Goal: Communication & Community: Share content

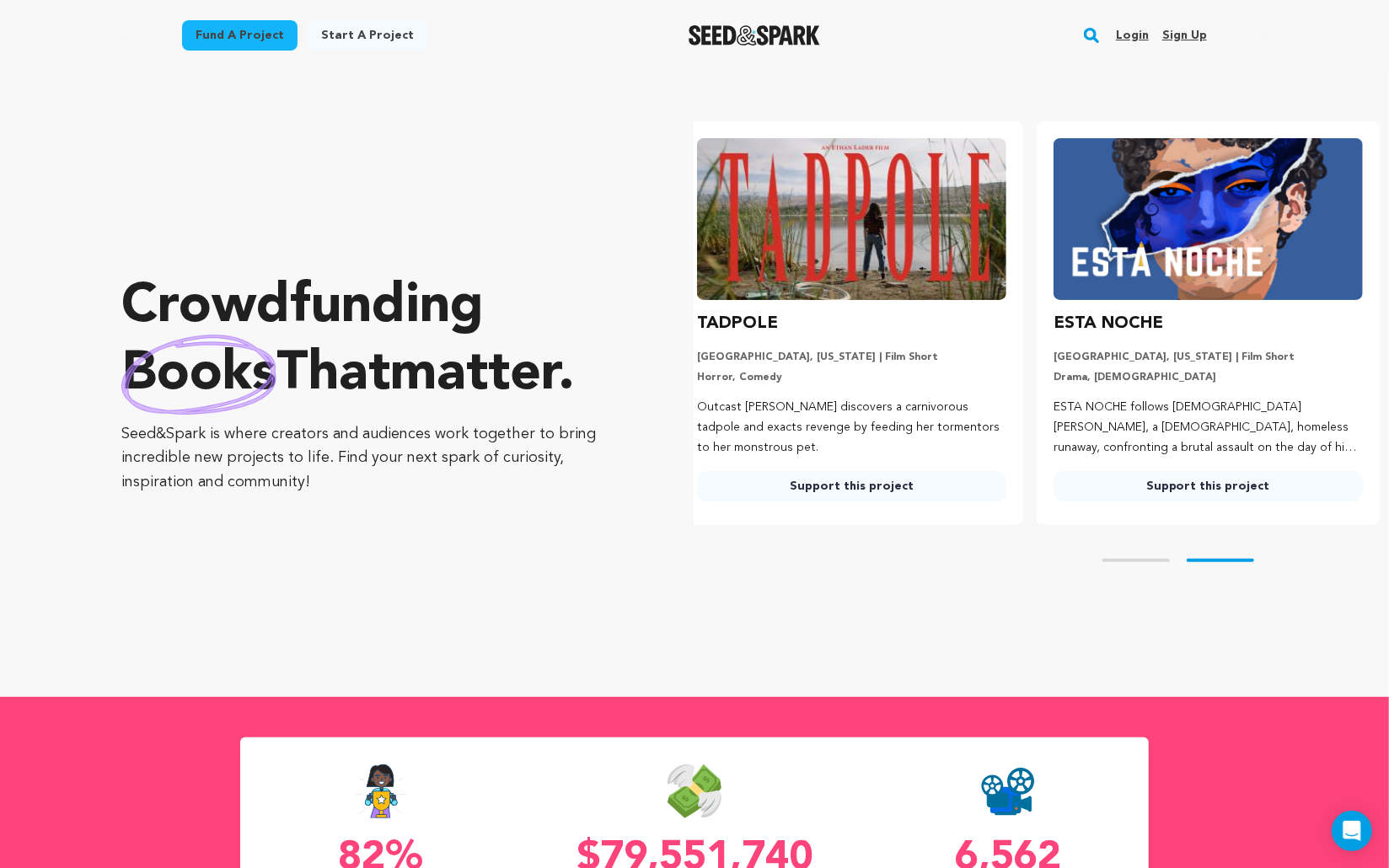
scroll to position [0, 370]
drag, startPoint x: 1184, startPoint y: 562, endPoint x: 1144, endPoint y: 564, distance: 40.0
click at [1144, 564] on div "Skip to prev slide page Skip to next slide page" at bounding box center [1041, 561] width 695 height 71
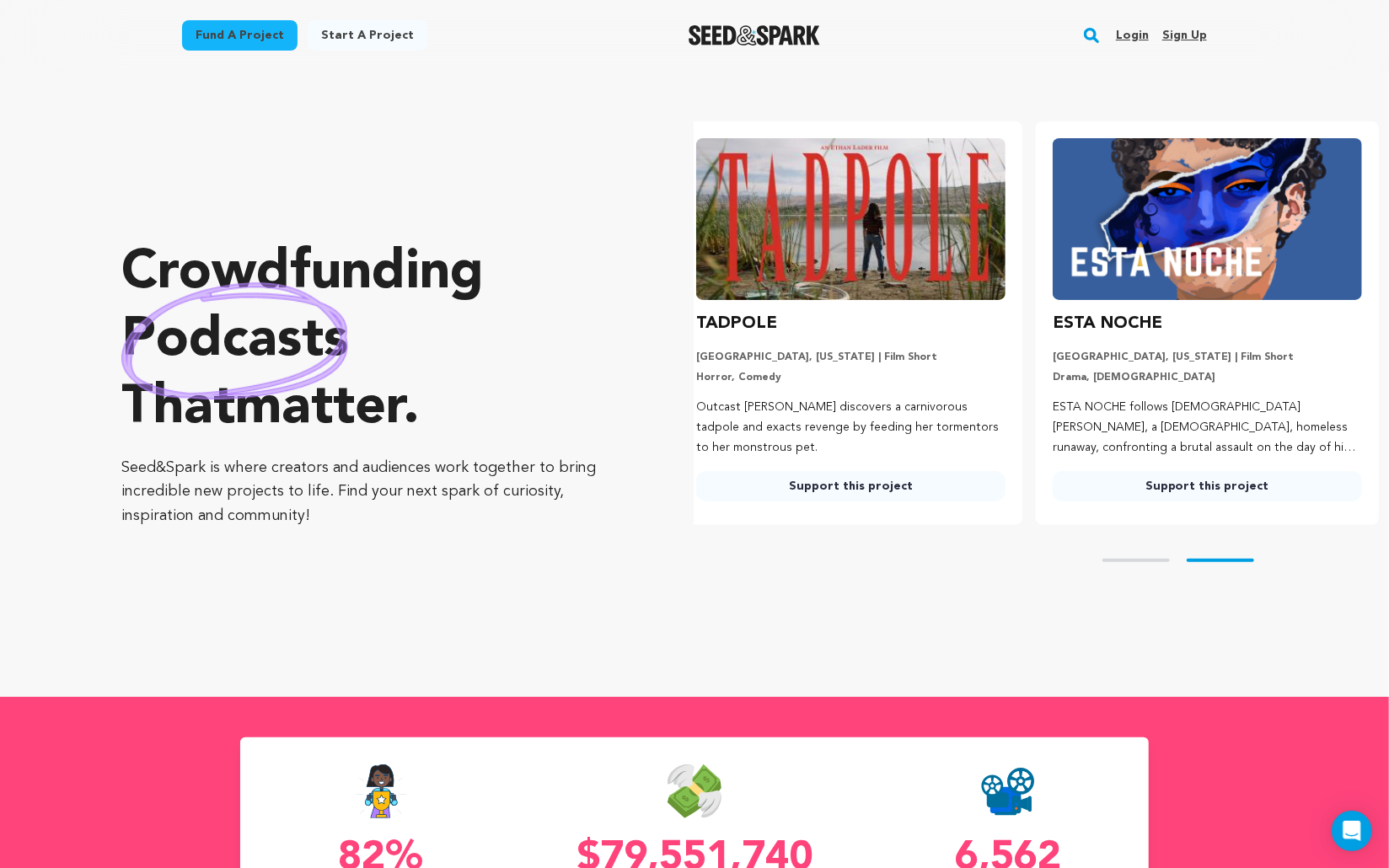
click at [843, 324] on div "TADPOLE" at bounding box center [851, 323] width 309 height 27
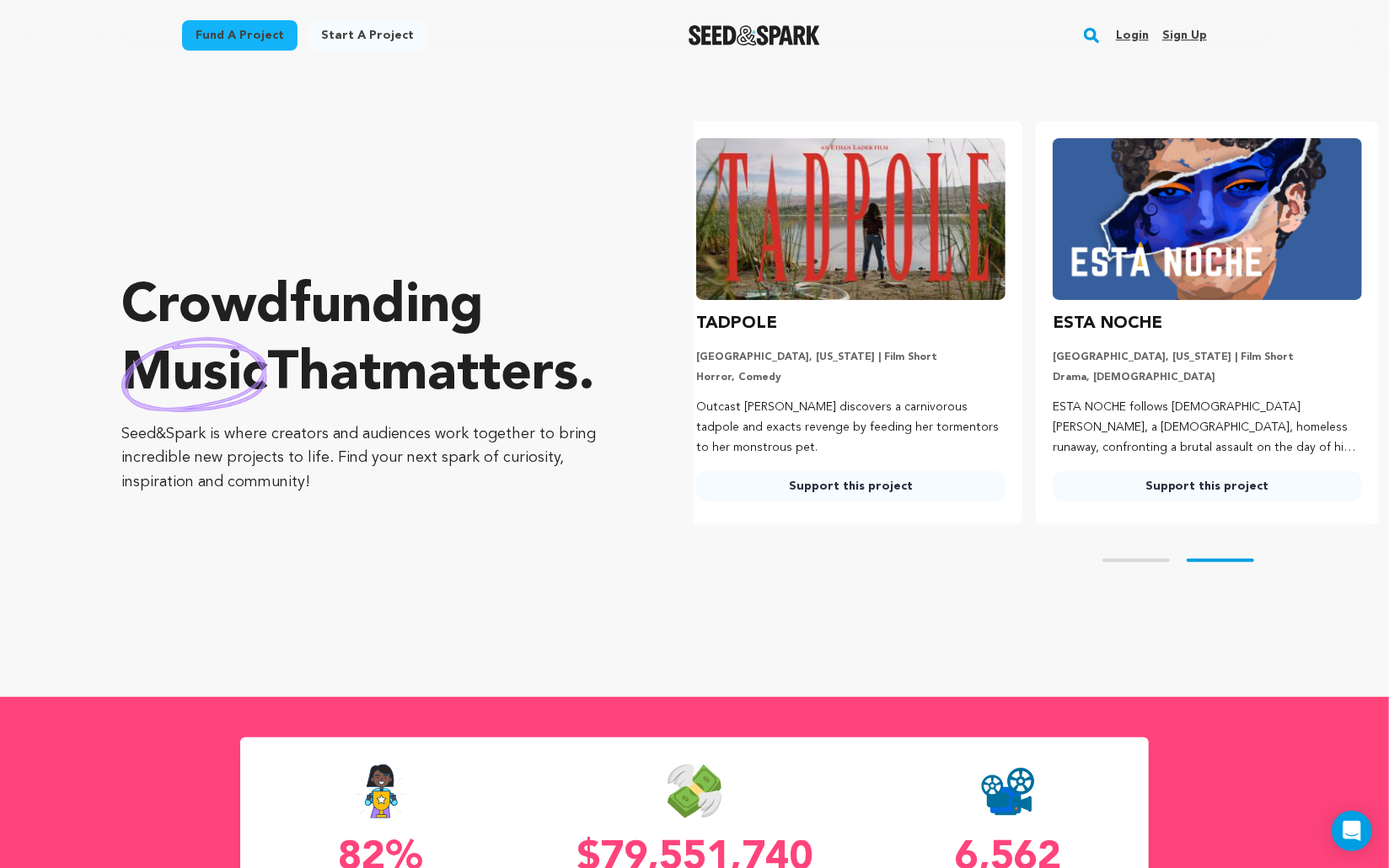
click at [1130, 32] on link "Login" at bounding box center [1132, 35] width 32 height 27
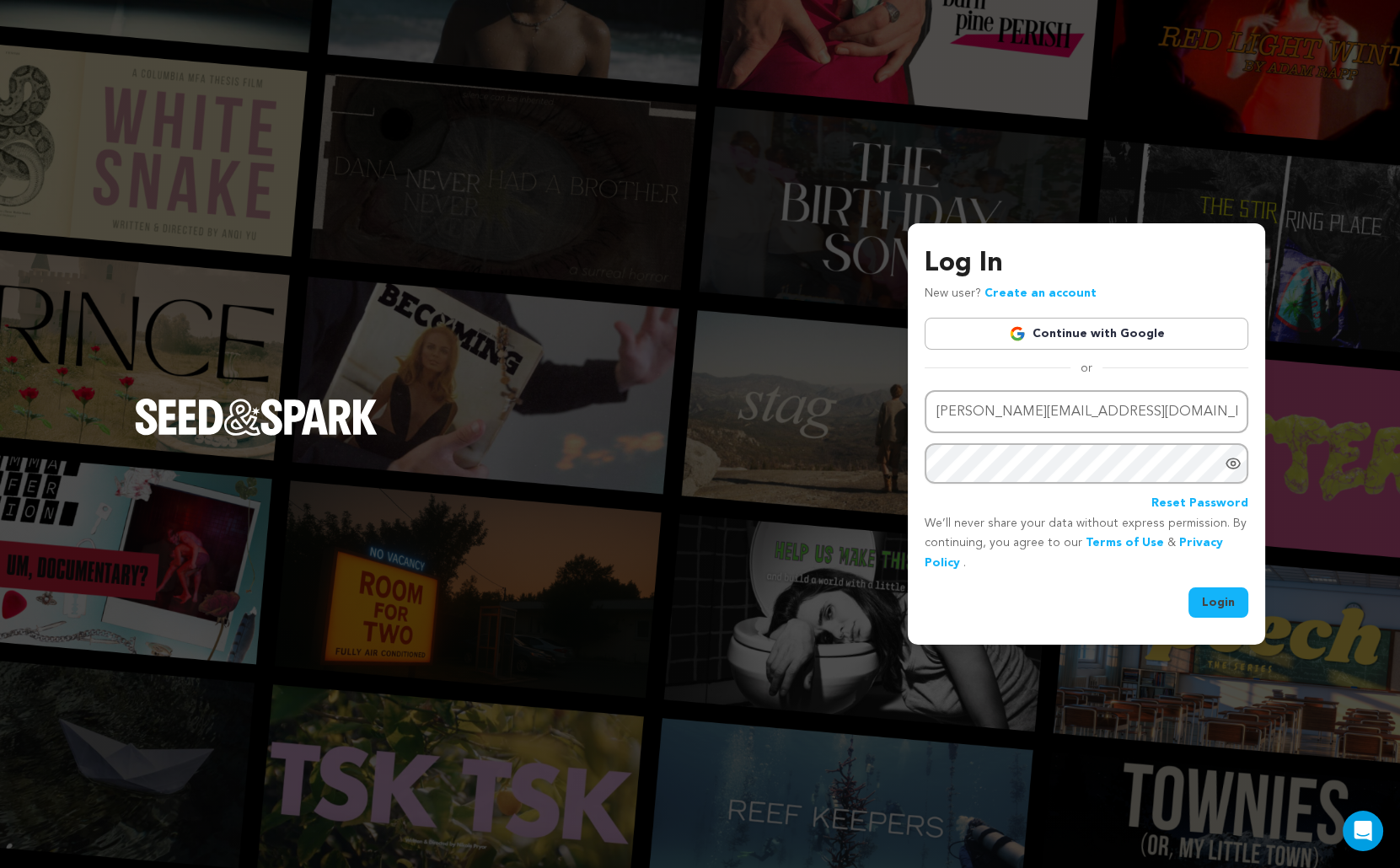
click at [1216, 605] on button "Login" at bounding box center [1218, 603] width 60 height 31
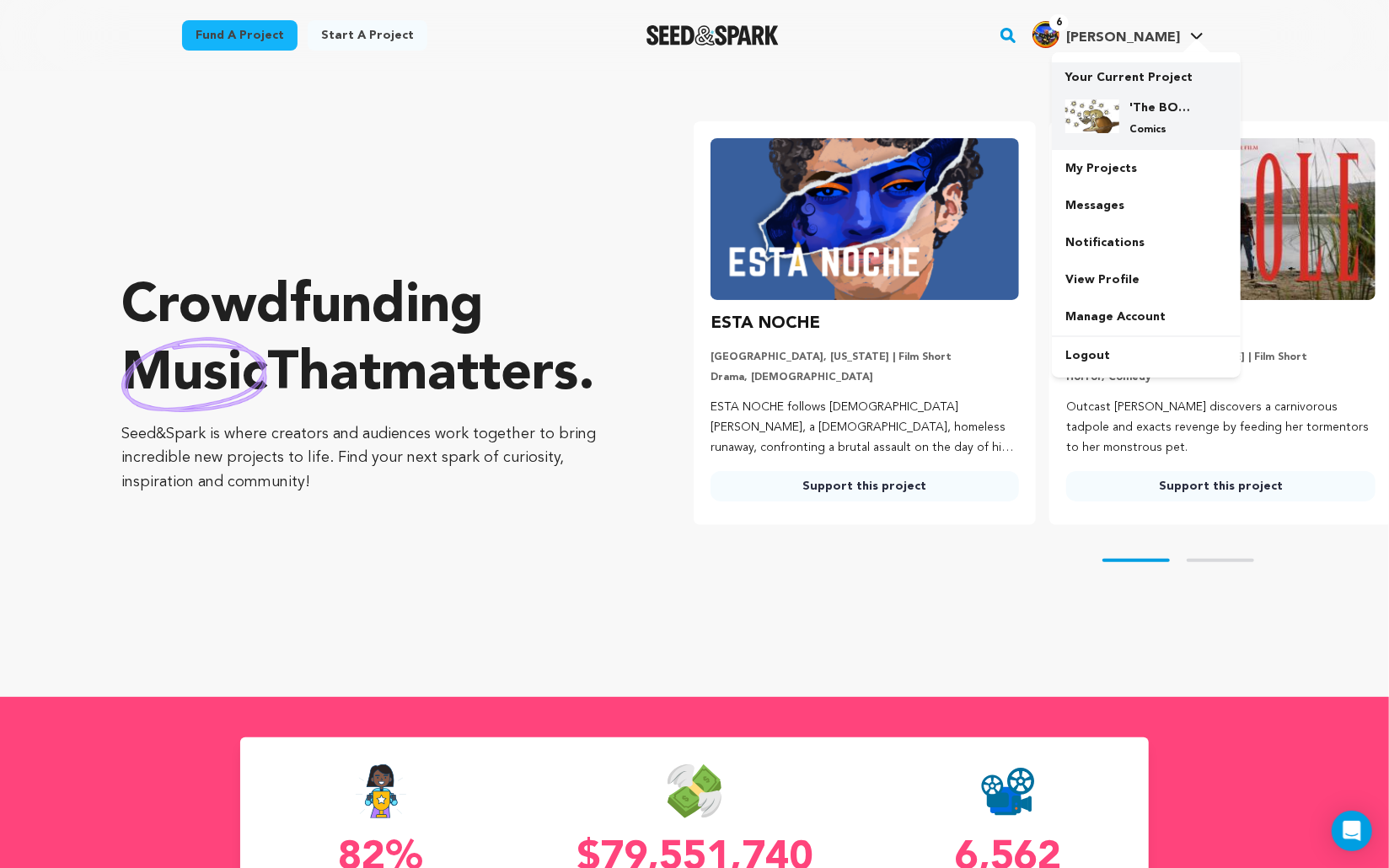
click at [1139, 120] on div "'The BOOK OF 12 ~ A Memoir of Past Lives'. Comics" at bounding box center [1160, 117] width 81 height 37
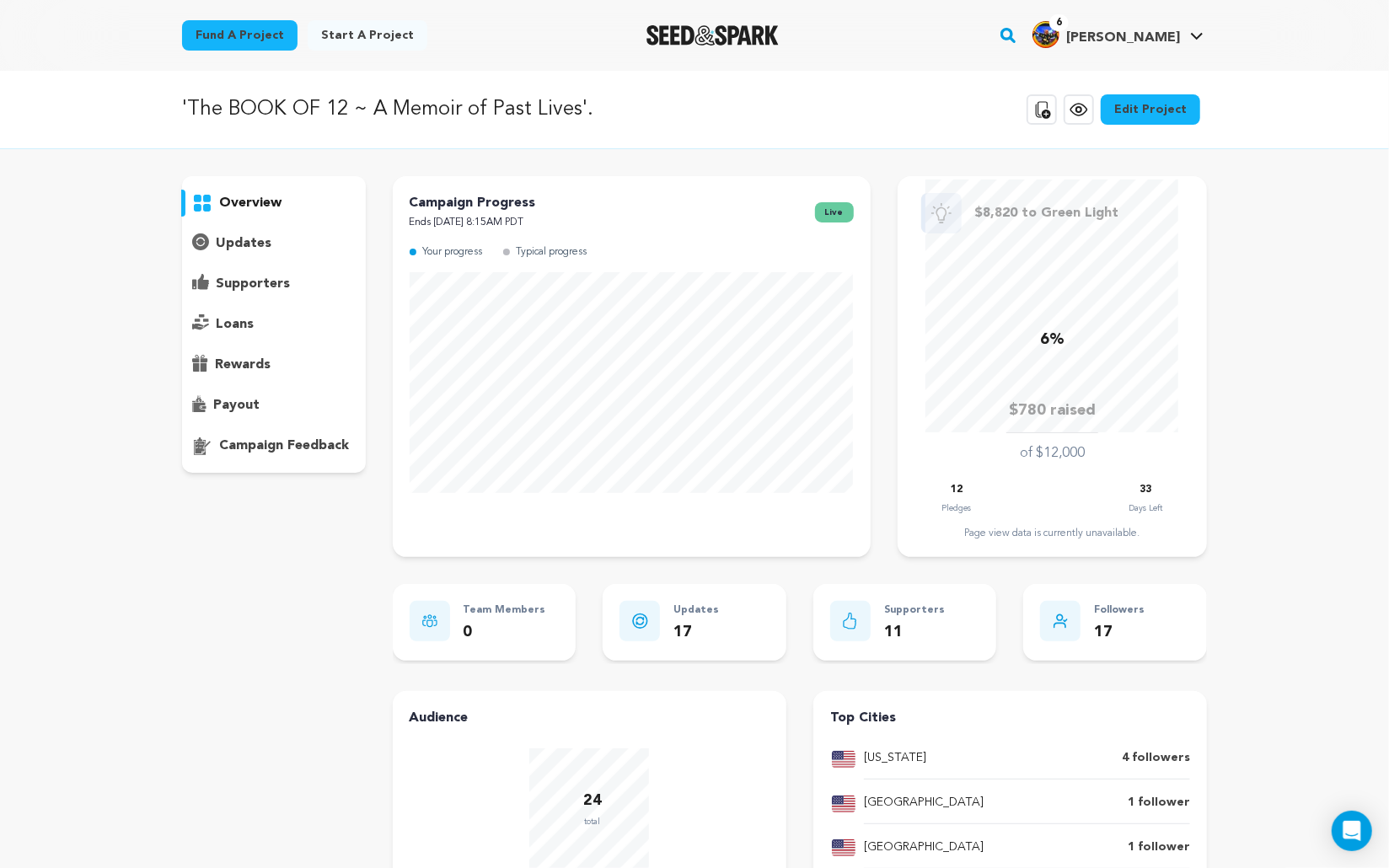
click at [243, 242] on p "updates" at bounding box center [243, 243] width 55 height 20
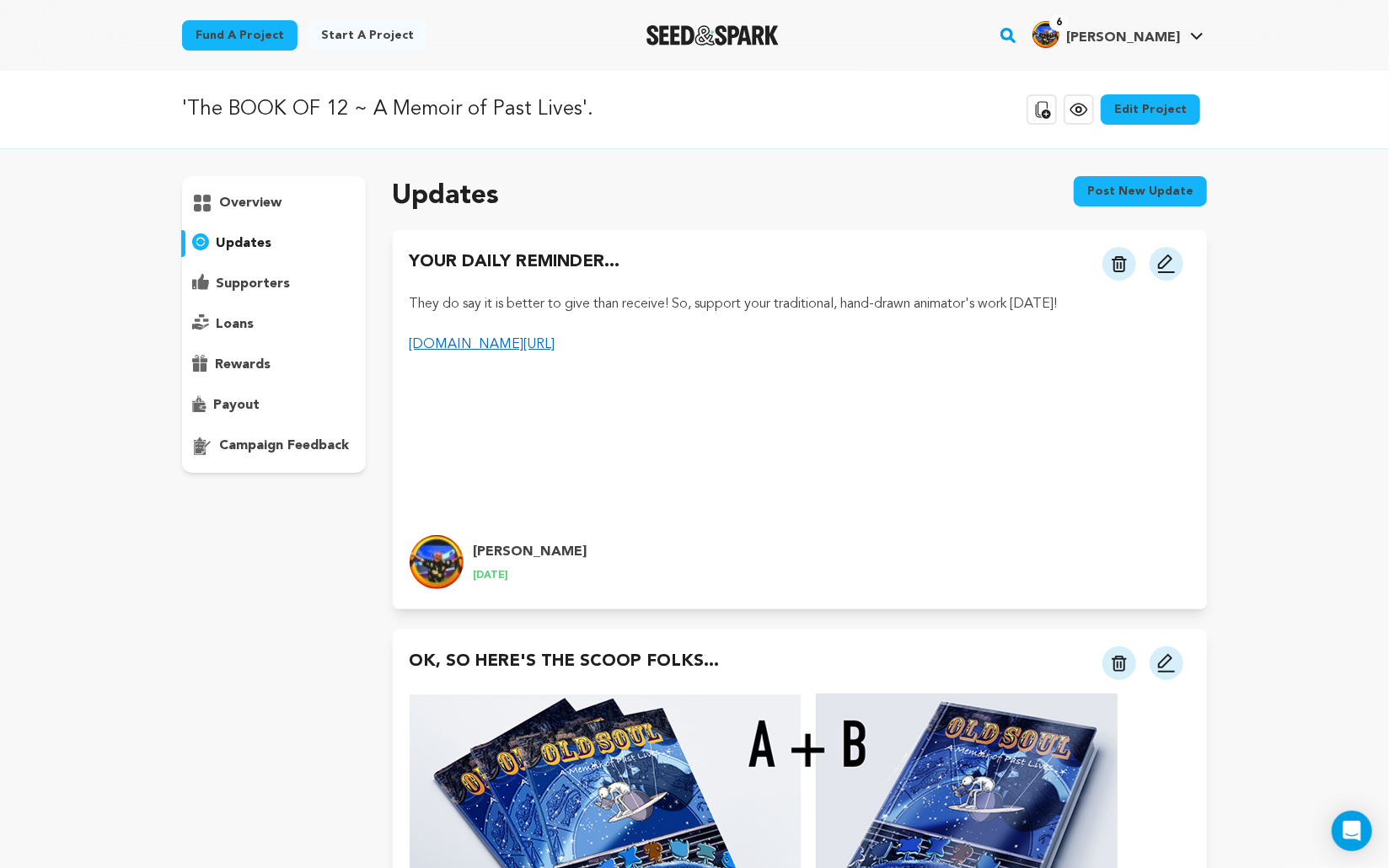
click at [1134, 190] on button "Post new update" at bounding box center [1141, 192] width 134 height 31
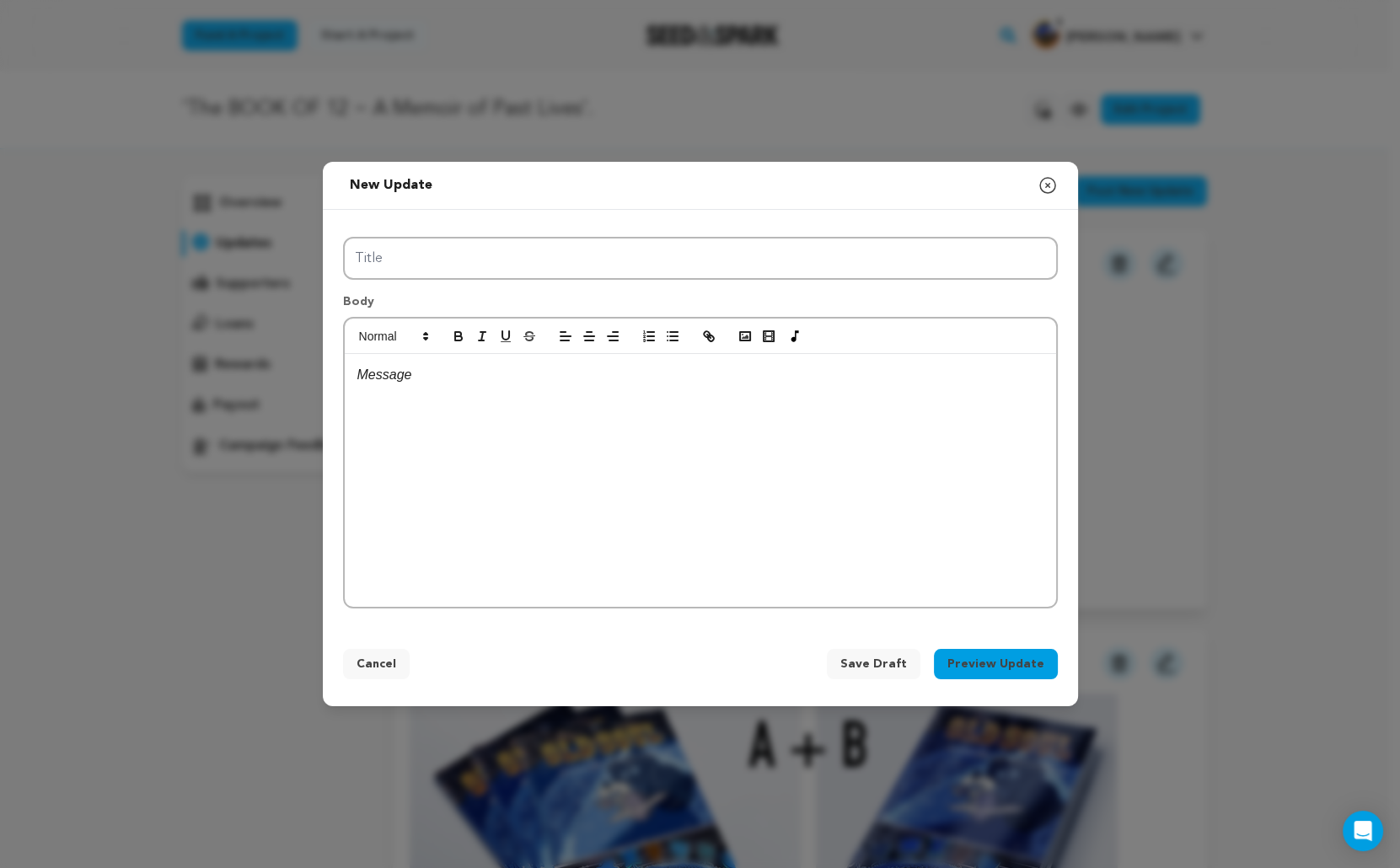
click at [359, 374] on p at bounding box center [700, 375] width 686 height 22
click at [743, 334] on icon "button" at bounding box center [745, 337] width 15 height 15
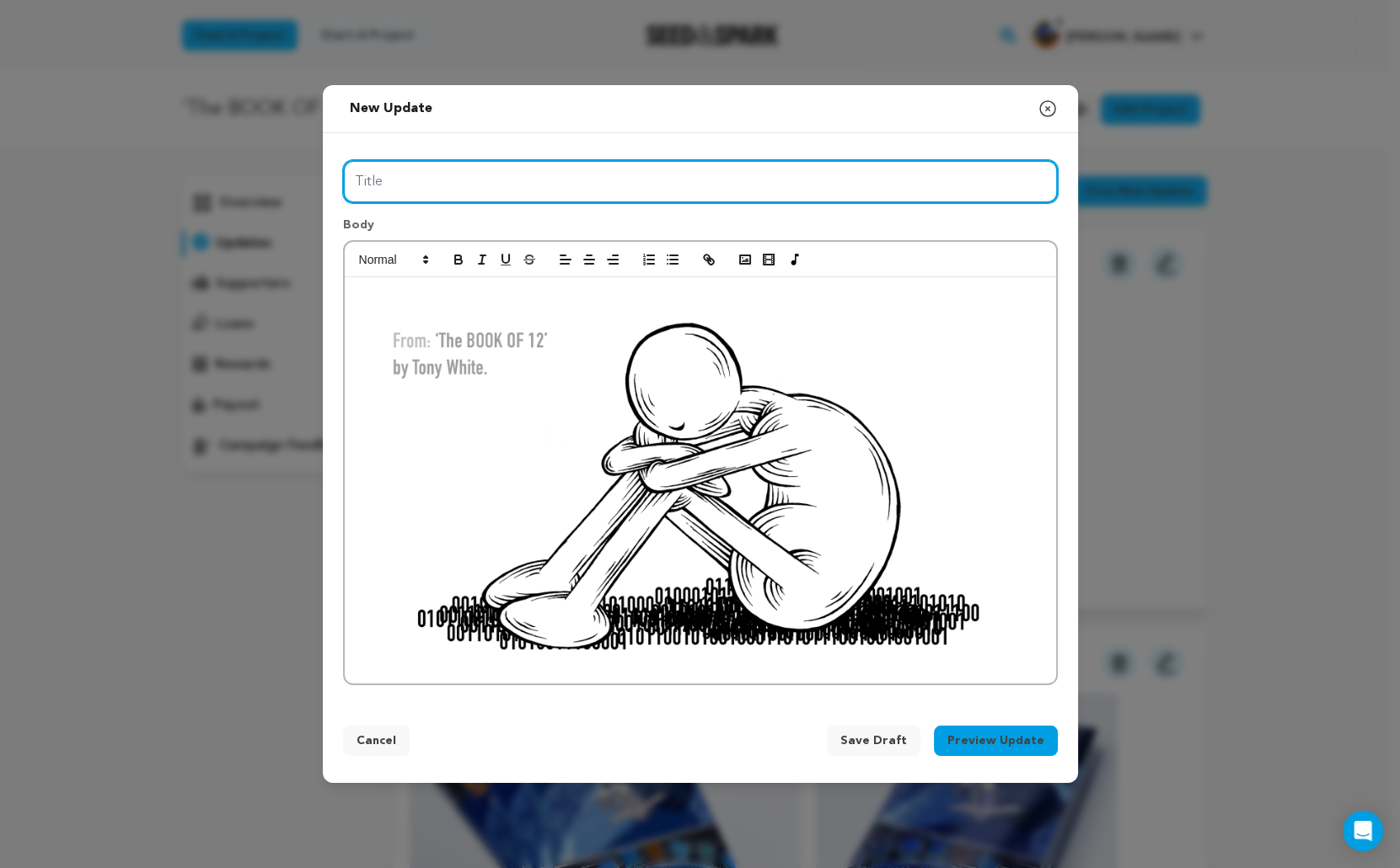
click at [374, 181] on input "Title" at bounding box center [700, 181] width 714 height 43
type input "A HEAVY HEART!"
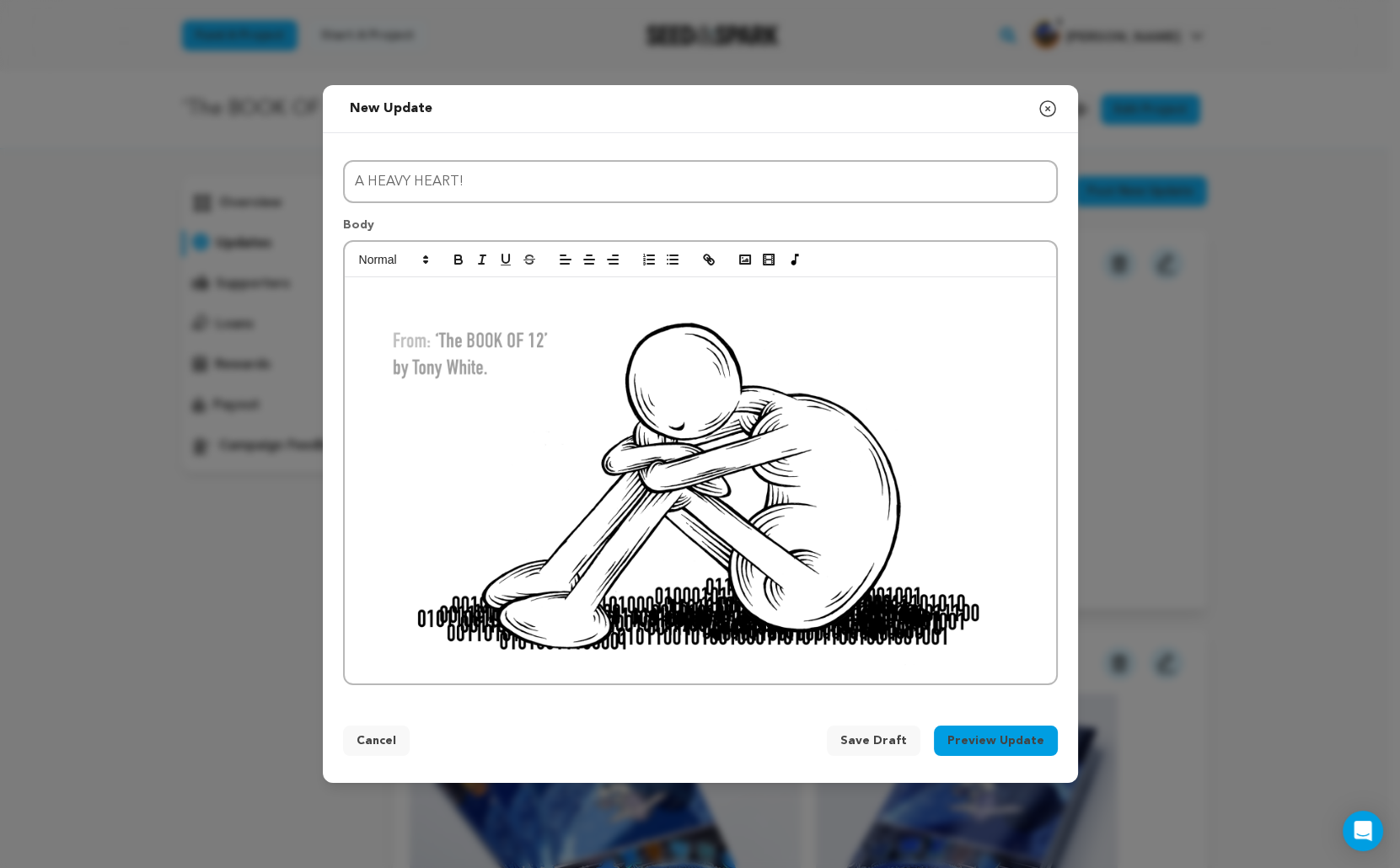
click at [437, 300] on img at bounding box center [700, 480] width 686 height 386
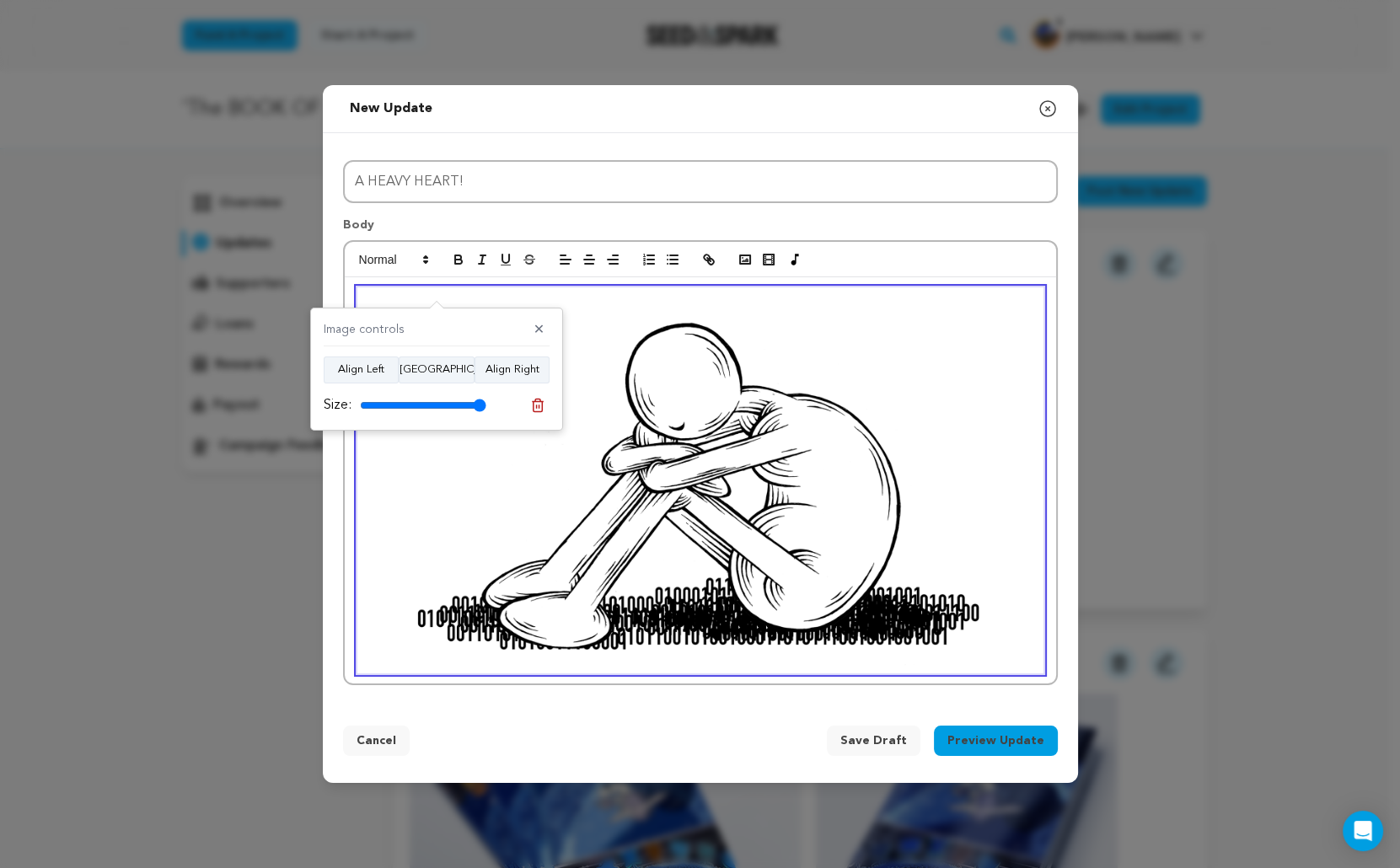
click at [442, 728] on div "Cancel Save Draft Preview Update" at bounding box center [700, 744] width 714 height 37
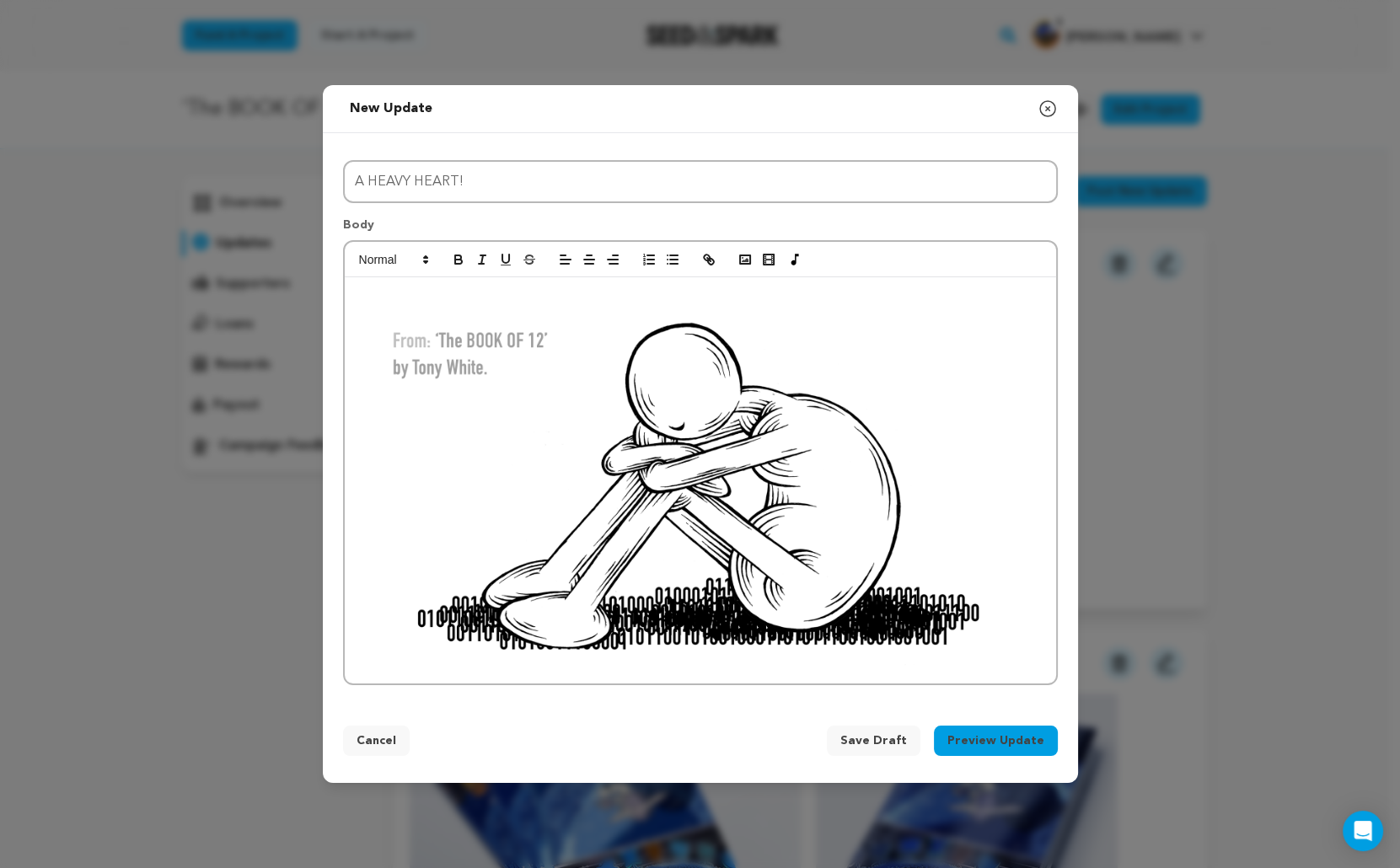
click at [1047, 666] on div at bounding box center [700, 481] width 711 height 406
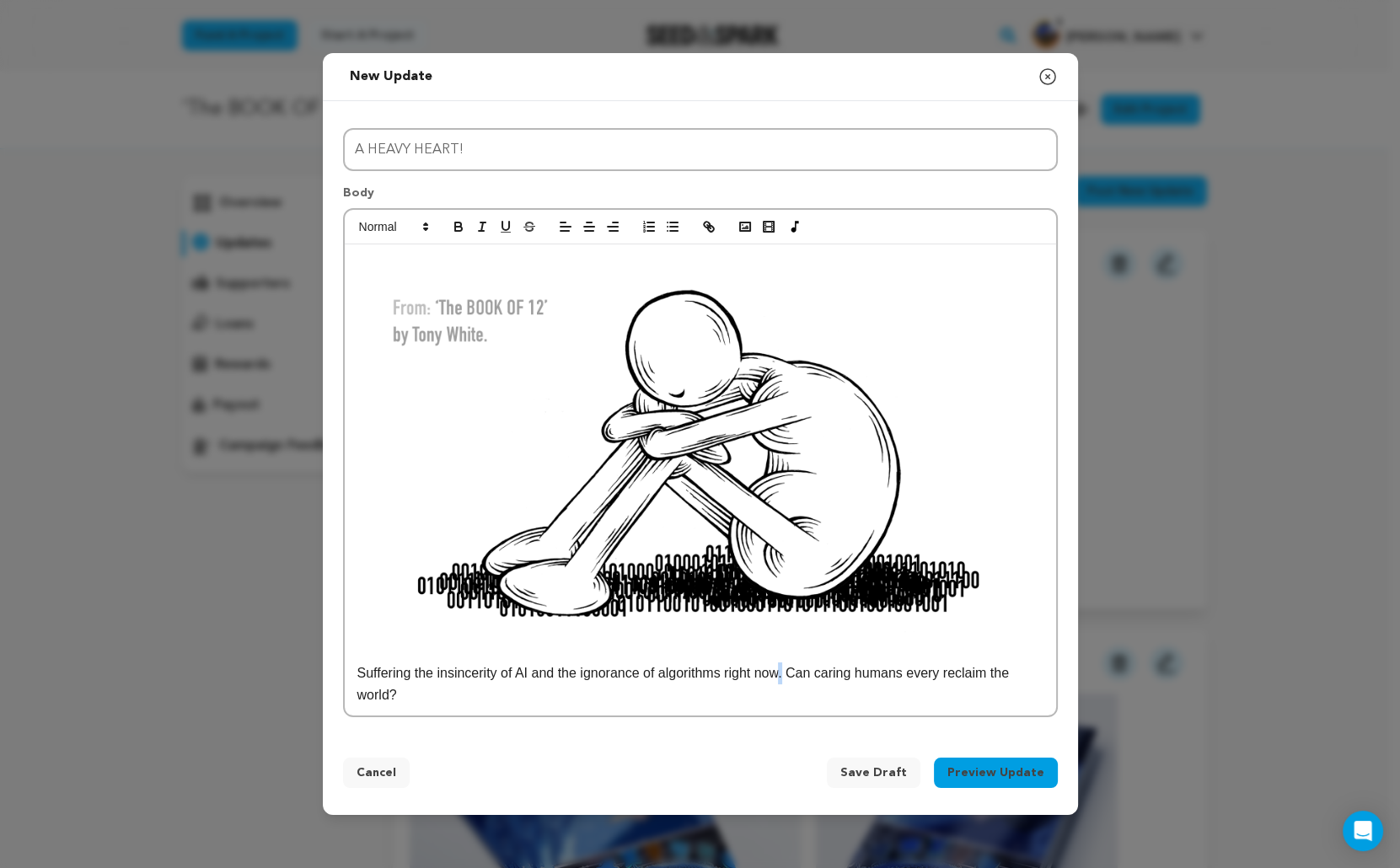
click at [794, 678] on p "Suffering the insincerity of AI and the ignorance of algorithms right now. Can …" at bounding box center [700, 684] width 686 height 43
click at [813, 675] on p "Suffering the insincerity of AI and the ignorance of algorithms right now? Can …" at bounding box center [700, 684] width 686 height 43
click at [424, 698] on p "Suffering the insincerity of AI and the ignorance of algorithms right now? I wo…" at bounding box center [700, 684] width 686 height 43
click at [497, 692] on p "Suffering the insincerity of AI and the ignorance of algorithms right now? I wo…" at bounding box center [700, 684] width 686 height 43
click at [859, 678] on p "Suffering the insincerity of AI and the ignorance of algorithms right now? I wo…" at bounding box center [700, 684] width 686 height 43
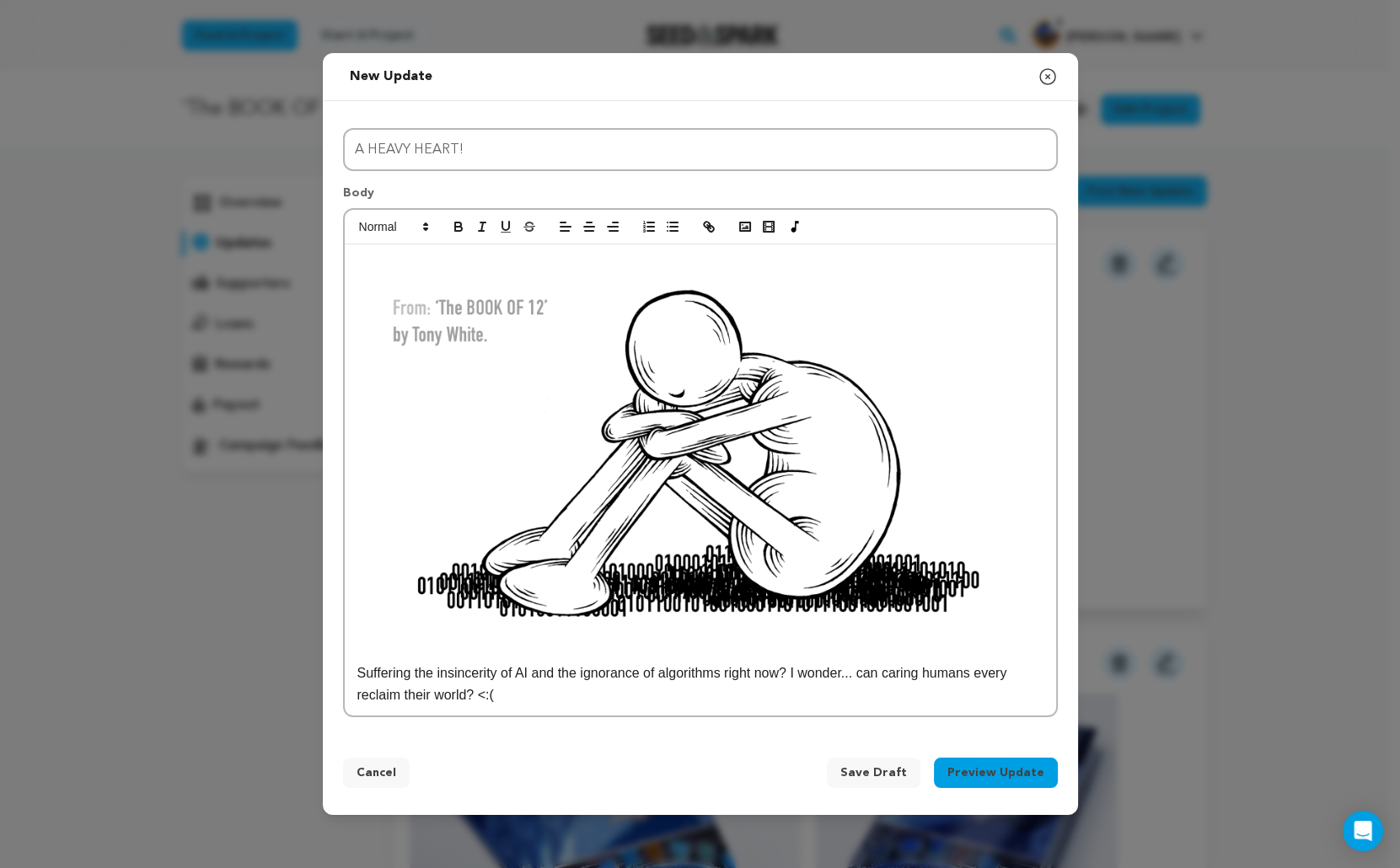
click at [1006, 767] on button "Preview Update" at bounding box center [996, 773] width 124 height 31
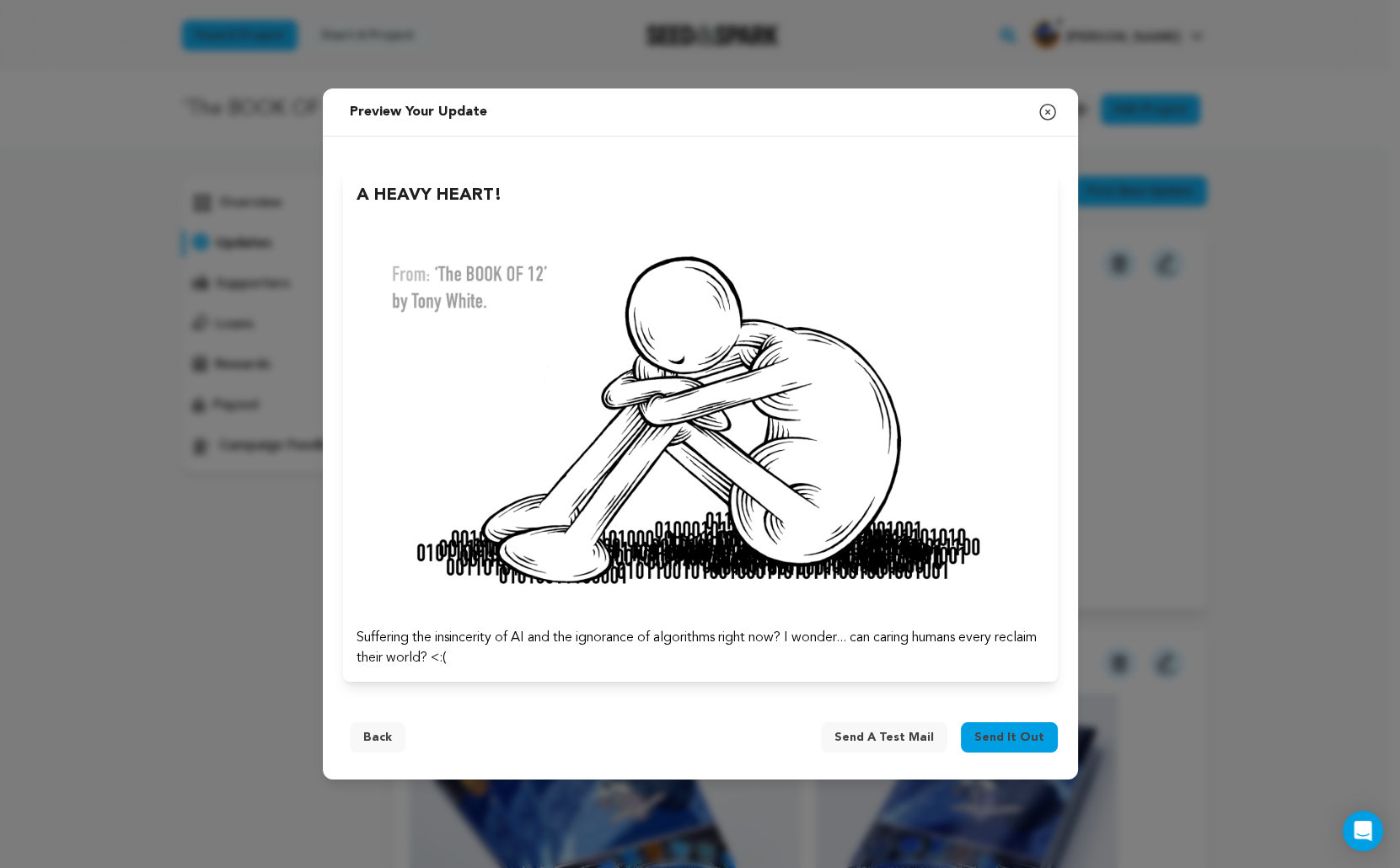
click at [384, 736] on button "Back" at bounding box center [378, 737] width 55 height 31
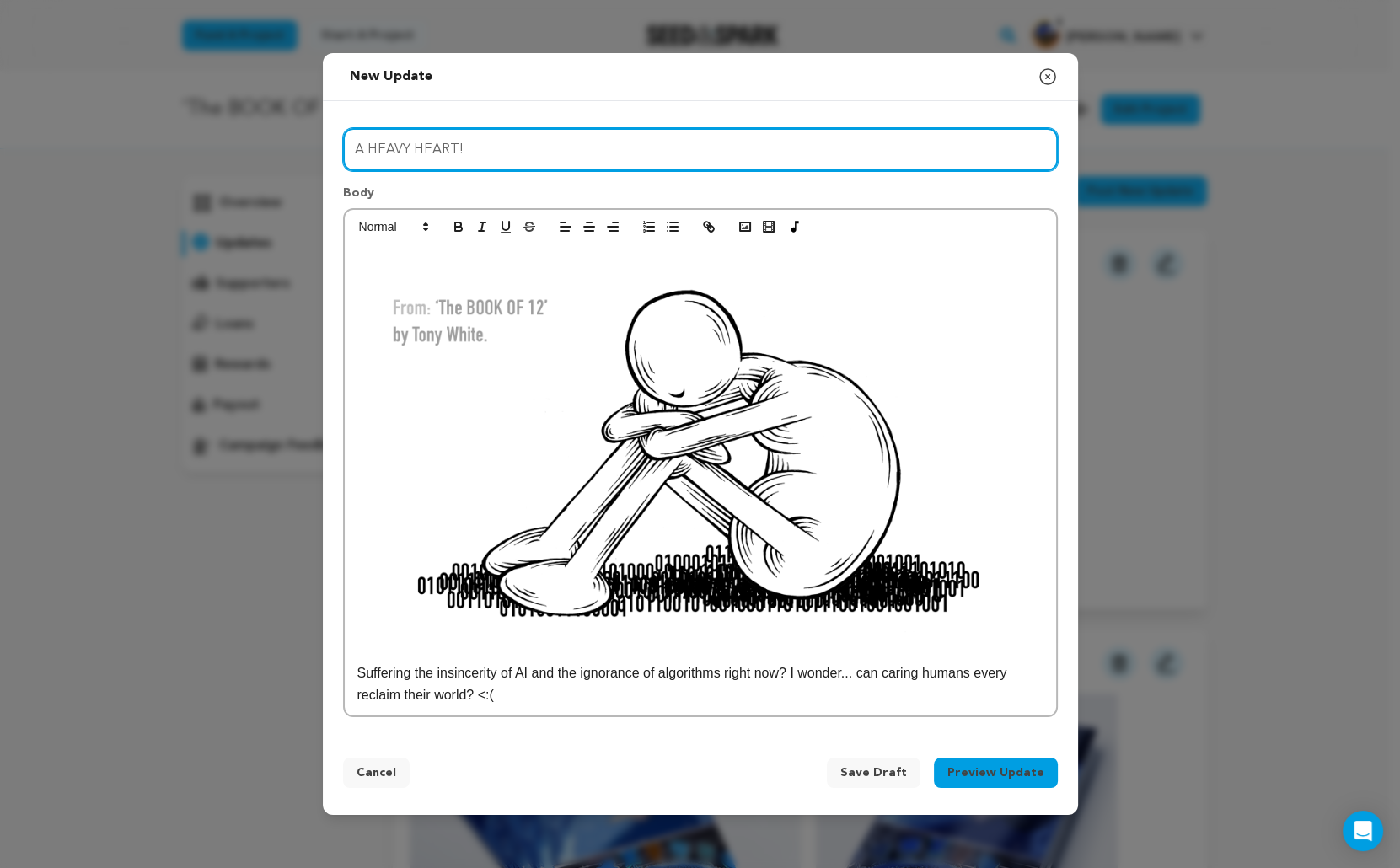
click at [360, 150] on input "A HEAVY HEART!" at bounding box center [700, 149] width 714 height 43
click at [514, 155] on input "THE HEAVY HEART!" at bounding box center [700, 149] width 714 height 43
type input "THE HEAVY HEART!"
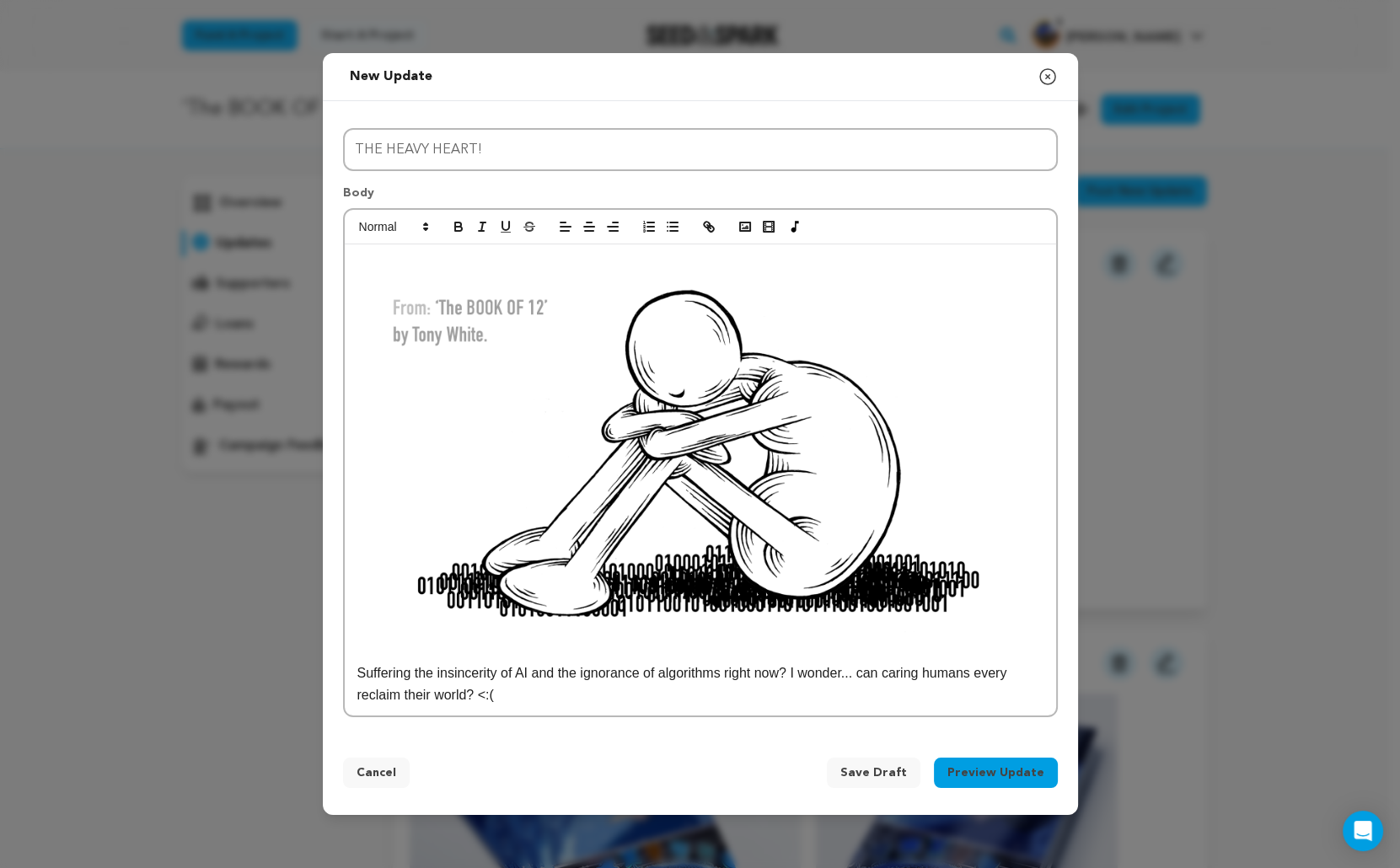
click at [994, 770] on button "Preview Update" at bounding box center [996, 773] width 124 height 31
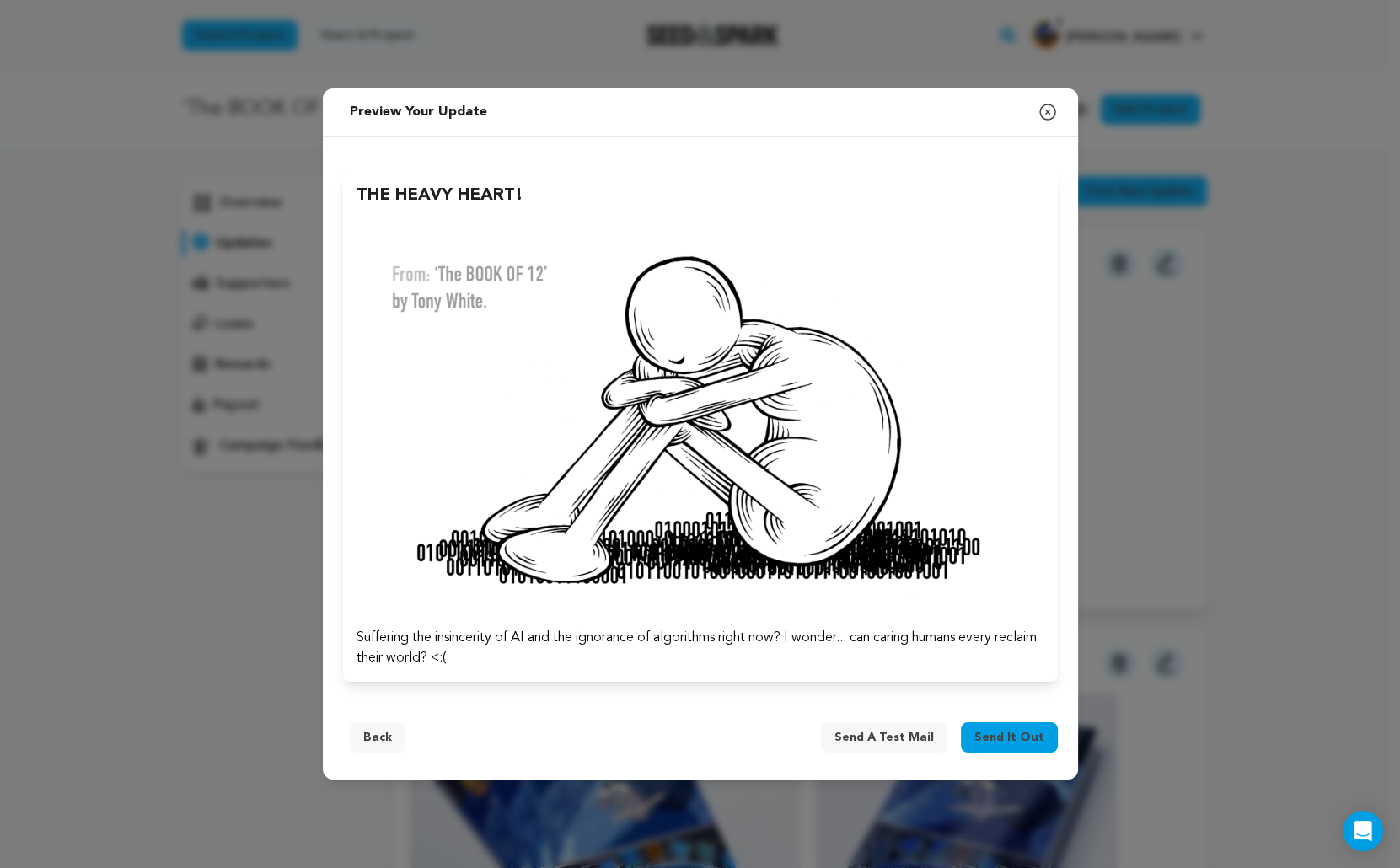
click at [472, 656] on p "Suffering the insincerity of AI and the ignorance of algorithms right now? I wo…" at bounding box center [700, 648] width 688 height 40
click at [792, 634] on p "Suffering the insincerity of AI and the ignorance of algorithms right now? I wo…" at bounding box center [700, 648] width 688 height 40
click at [369, 737] on button "Back" at bounding box center [378, 737] width 55 height 31
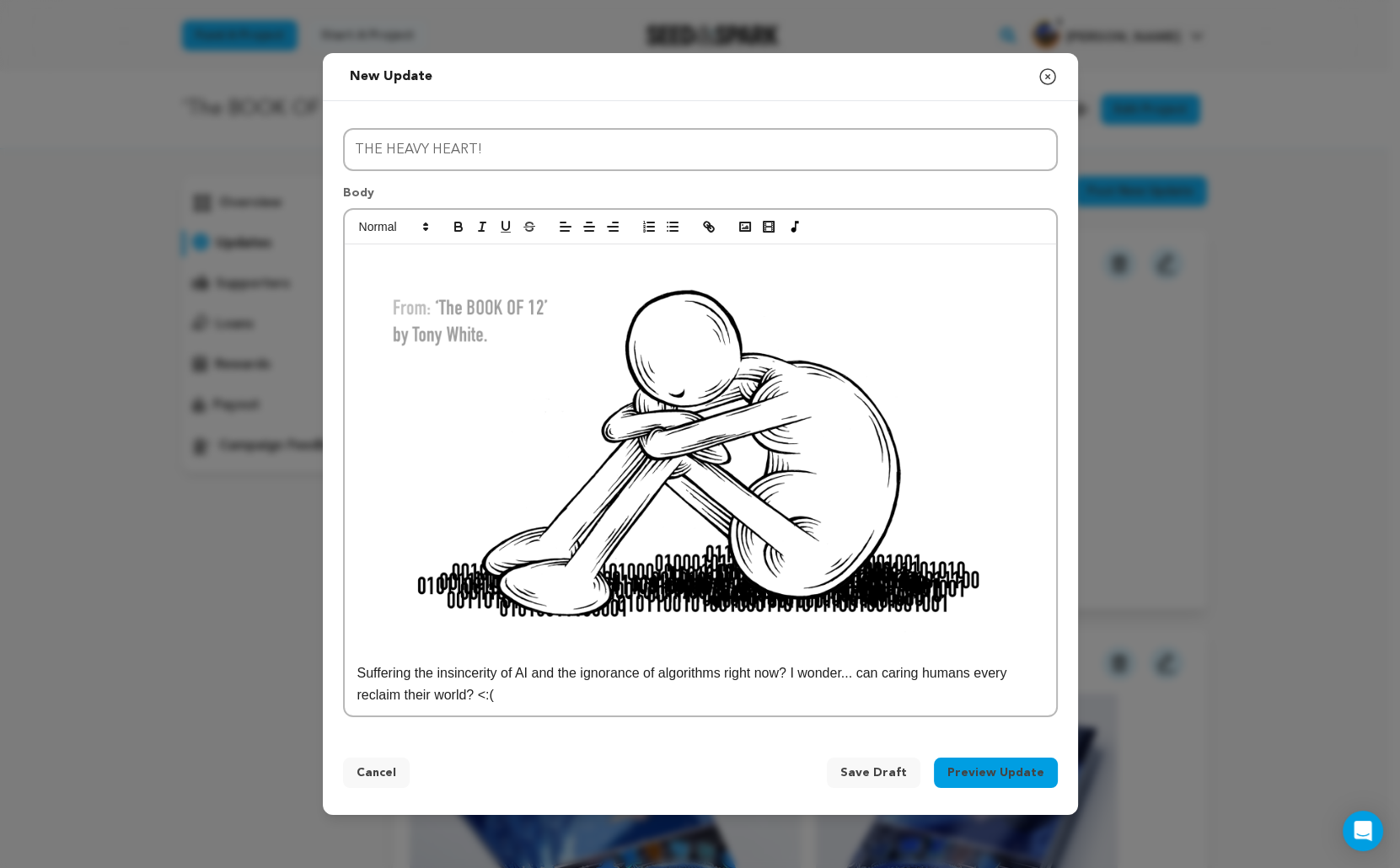
click at [801, 672] on p "Suffering the insincerity of AI and the ignorance of algorithms right now? I wo…" at bounding box center [700, 684] width 686 height 43
click at [474, 695] on p "Suffering the insincerity of AI and the ignorance of algorithms right now? I wo…" at bounding box center [700, 684] width 686 height 43
click at [997, 772] on button "Preview Update" at bounding box center [996, 773] width 124 height 31
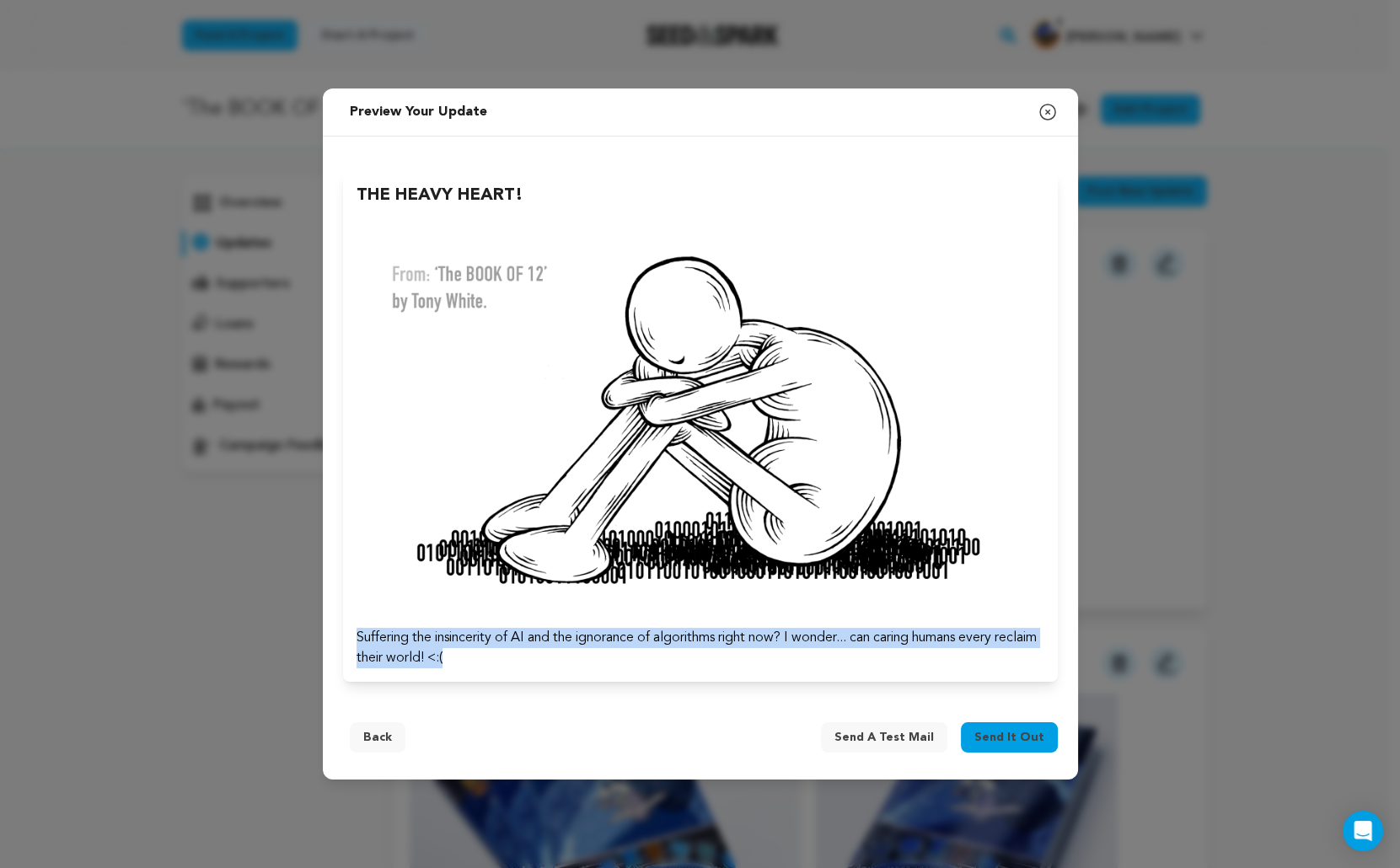
drag, startPoint x: 358, startPoint y: 637, endPoint x: 559, endPoint y: 652, distance: 201.6
click at [559, 652] on p "Suffering the insincerity of AI and the ignorance of algorithms right now? I wo…" at bounding box center [700, 648] width 688 height 40
copy p "Suffering the insincerity of AI and the ignorance of algorithms right now? I wo…"
click at [1026, 728] on button "Send it out" at bounding box center [1009, 737] width 97 height 31
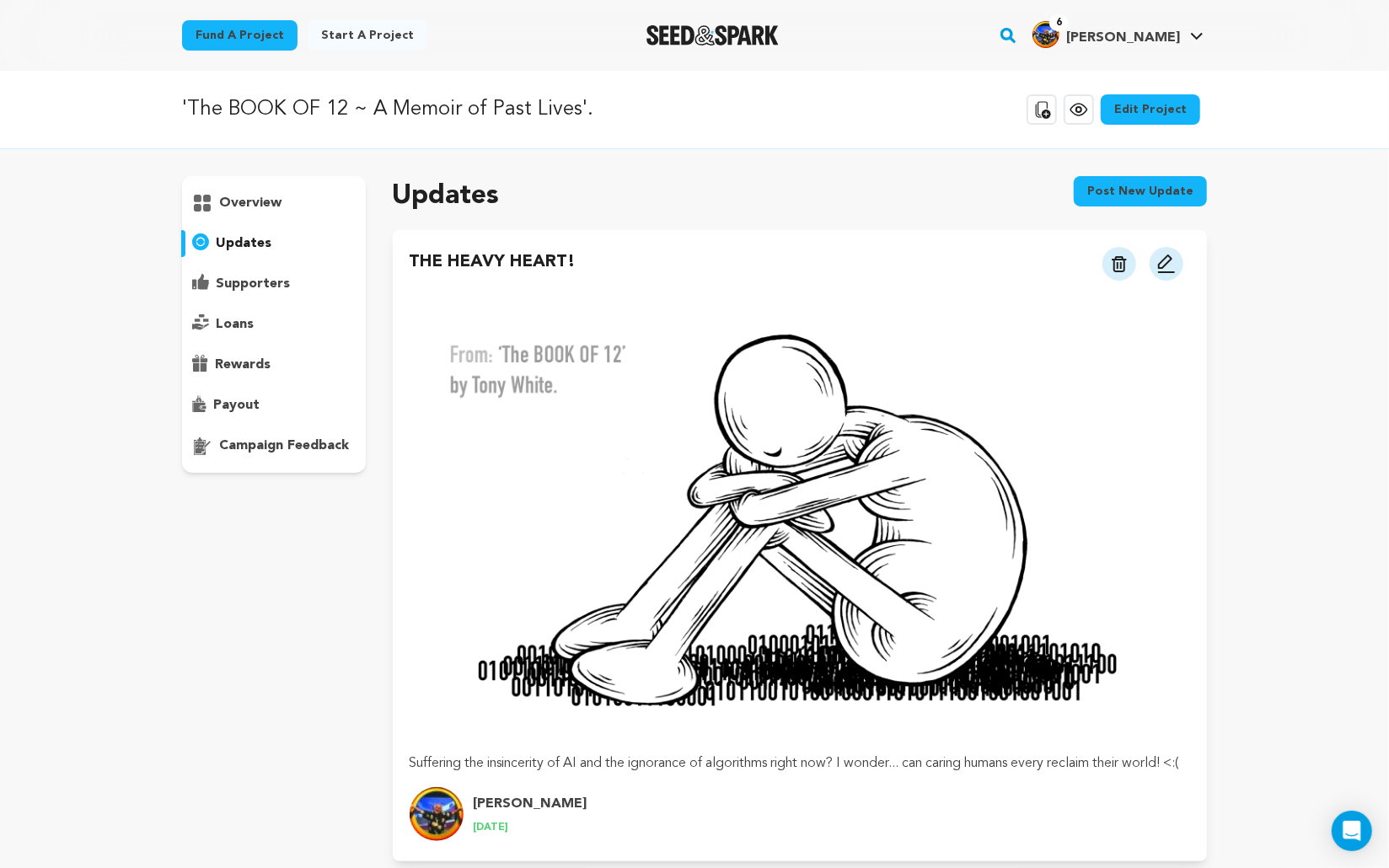
click at [1168, 262] on img at bounding box center [1166, 263] width 20 height 20
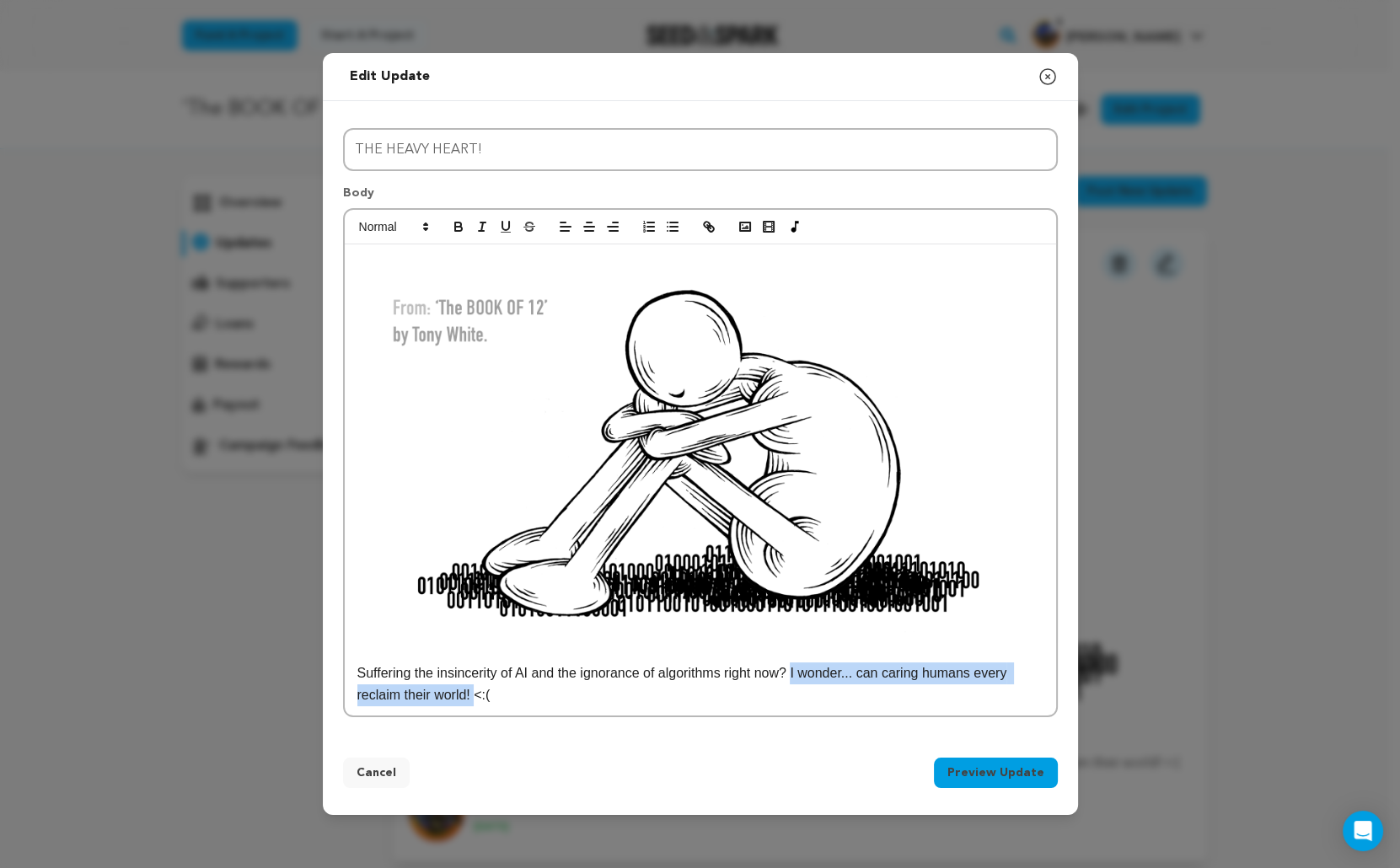
drag, startPoint x: 804, startPoint y: 672, endPoint x: 476, endPoint y: 696, distance: 328.9
click at [476, 696] on p "Suffering the insincerity of AI and the ignorance of algorithms right now? I wo…" at bounding box center [700, 684] width 686 height 43
click at [989, 769] on button "Preview Update" at bounding box center [996, 773] width 124 height 31
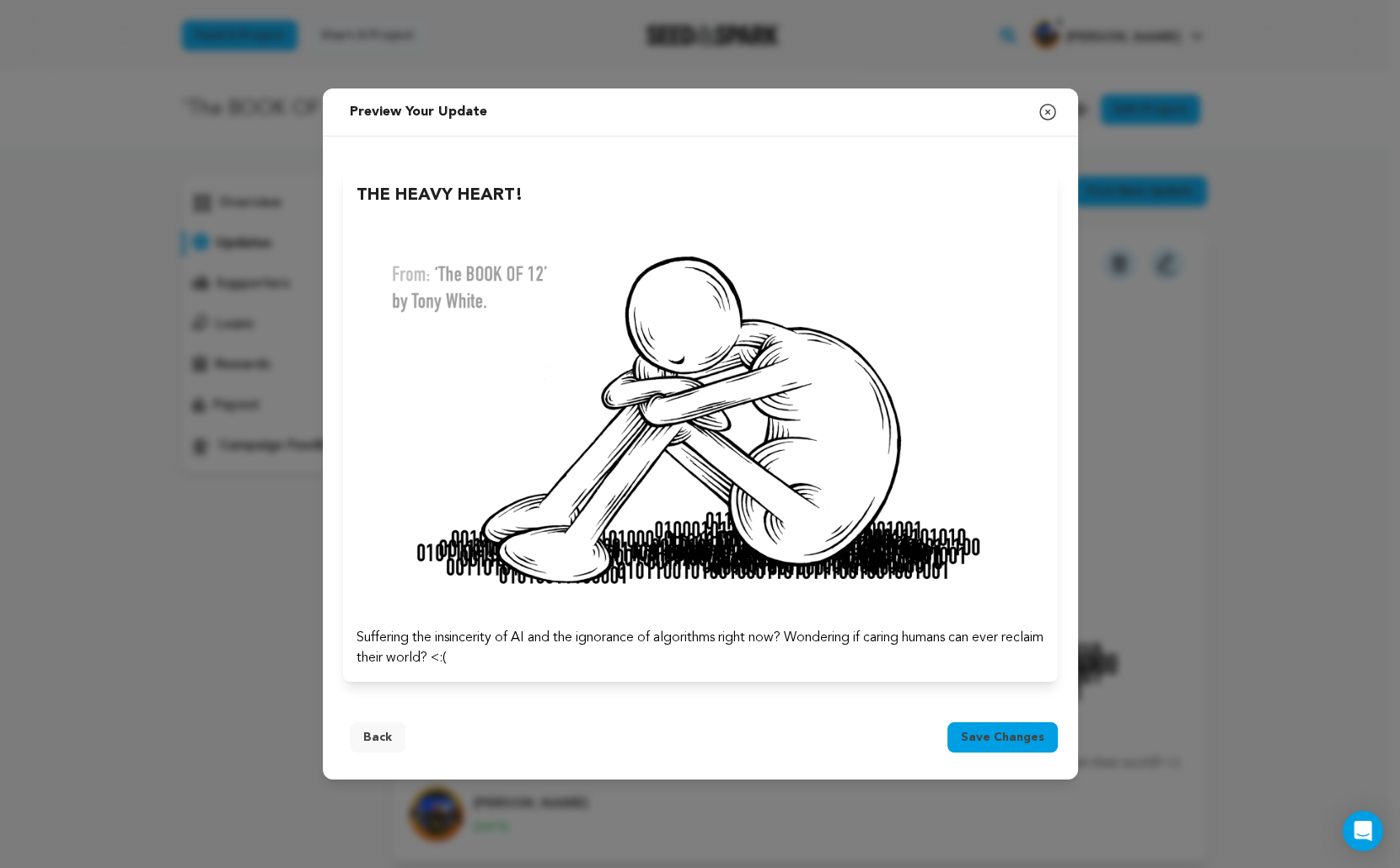
click at [1009, 740] on span "Save changes" at bounding box center [1001, 737] width 83 height 17
